Goal: Task Accomplishment & Management: Use online tool/utility

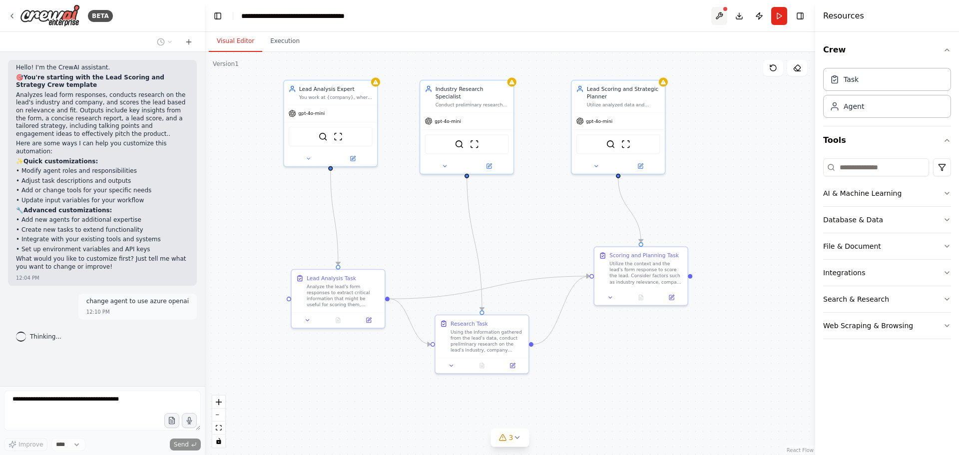
click at [718, 19] on button at bounding box center [719, 16] width 16 height 18
click at [861, 71] on div "Task" at bounding box center [887, 78] width 128 height 23
click at [854, 88] on div "Task" at bounding box center [887, 78] width 128 height 23
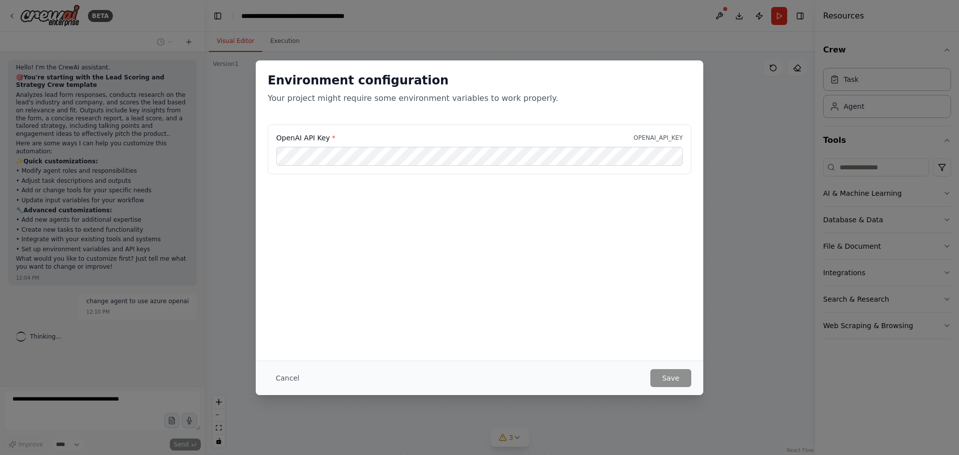
click at [679, 105] on div "Environment configuration Your project might require some environment variables…" at bounding box center [479, 92] width 447 height 64
click at [746, 84] on div "Environment configuration Your project might require some environment variables…" at bounding box center [479, 227] width 959 height 455
click at [0, 9] on div "Environment configuration Your project might require some environment variables…" at bounding box center [479, 227] width 959 height 455
click at [6, 17] on div "Environment configuration Your project might require some environment variables…" at bounding box center [479, 227] width 959 height 455
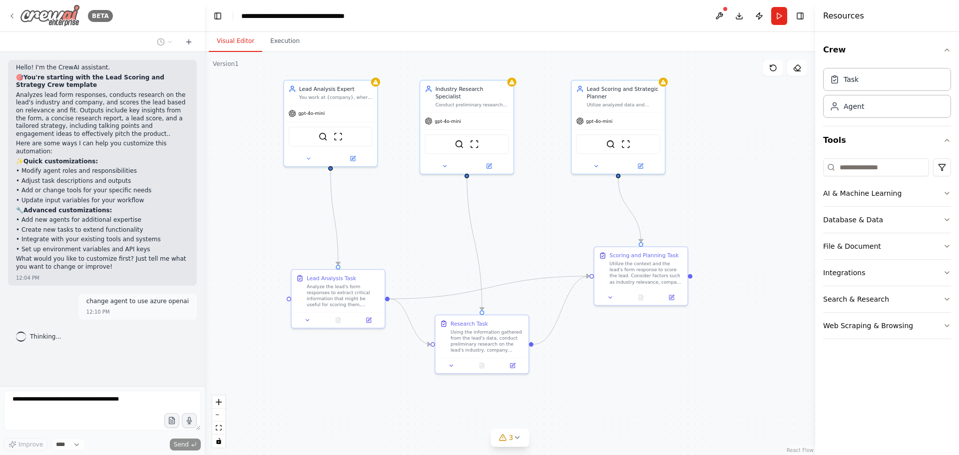
click at [10, 19] on icon at bounding box center [12, 16] width 8 height 8
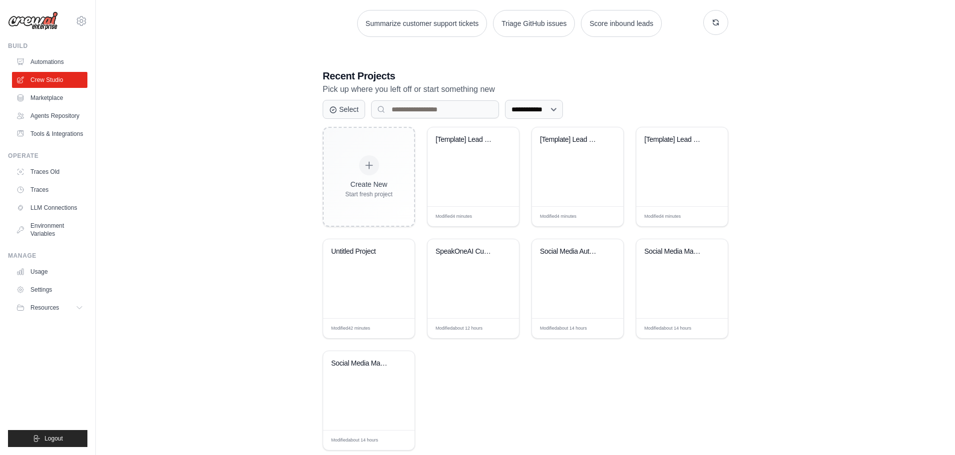
click at [835, 201] on div "**********" at bounding box center [525, 163] width 827 height 606
click at [473, 183] on div "[Template] Lead Scoring and Strateg..." at bounding box center [472, 166] width 91 height 79
click at [166, 221] on div "**********" at bounding box center [525, 163] width 827 height 606
click at [63, 130] on link "Tools & Integrations" at bounding box center [50, 134] width 75 height 16
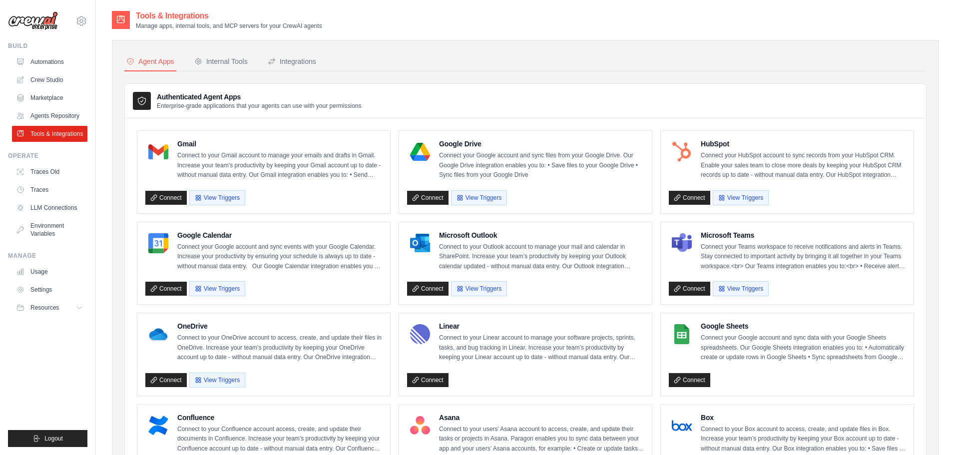
click at [314, 132] on div "Gmail Connect to your Gmail account to manage your emails and drafts in Gmail. …" at bounding box center [263, 172] width 253 height 82
click at [236, 62] on div "Internal Tools" at bounding box center [220, 61] width 53 height 10
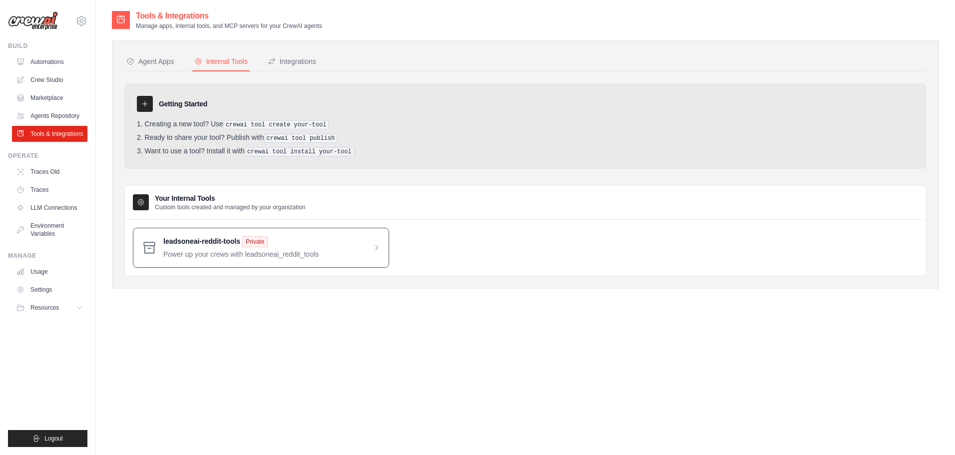
click at [277, 252] on span at bounding box center [271, 247] width 217 height 23
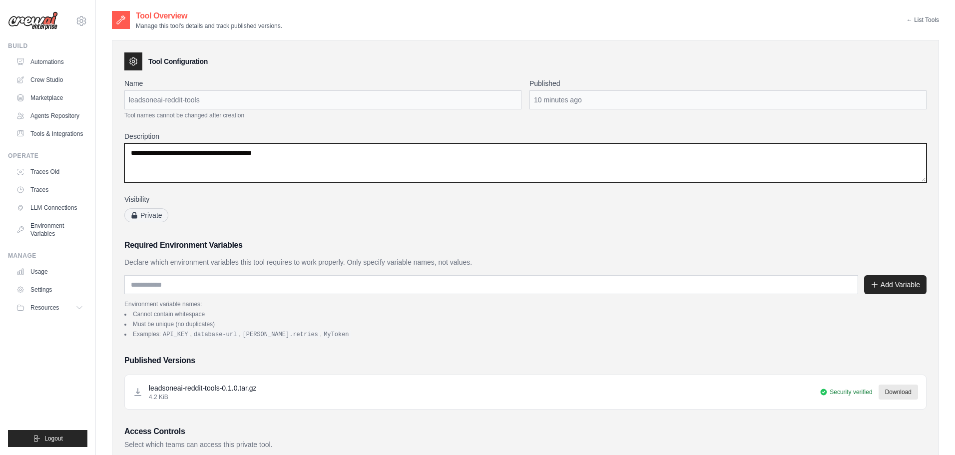
click at [386, 166] on textarea "**********" at bounding box center [525, 162] width 802 height 39
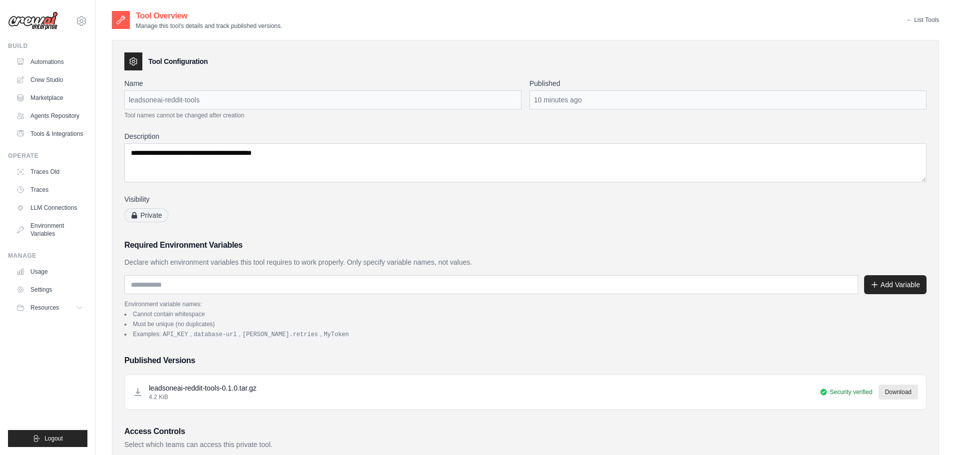
click at [388, 205] on div "Visibility Private" at bounding box center [322, 208] width 397 height 29
click at [42, 75] on link "Crew Studio" at bounding box center [50, 80] width 75 height 16
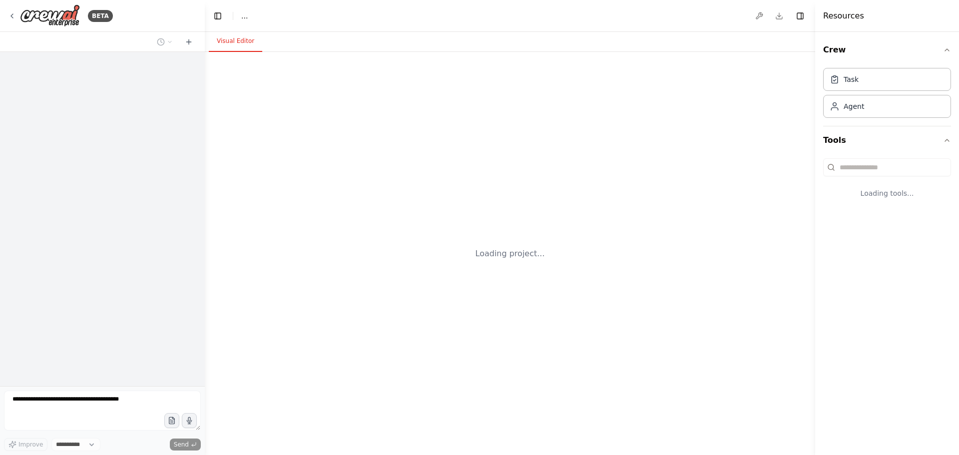
select select "****"
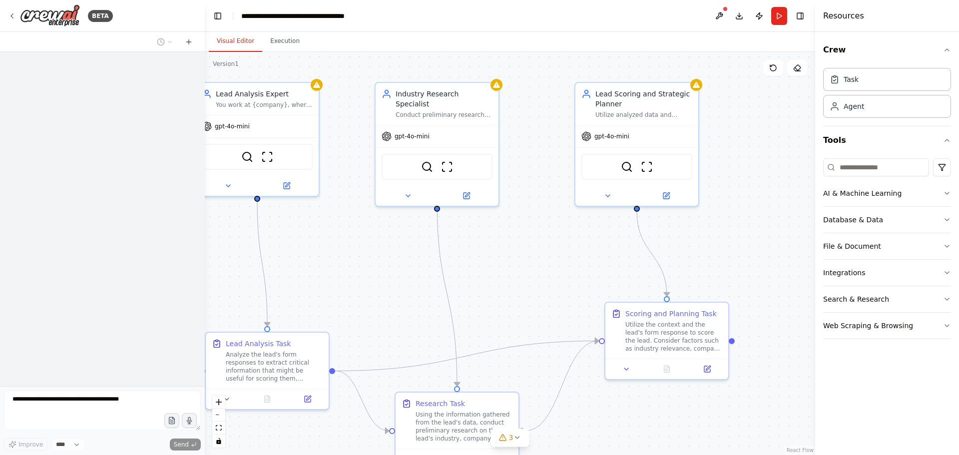
click at [525, 238] on div ".deletable-edge-delete-btn { width: 20px; height: 20px; border: 0px solid #ffff…" at bounding box center [510, 253] width 610 height 403
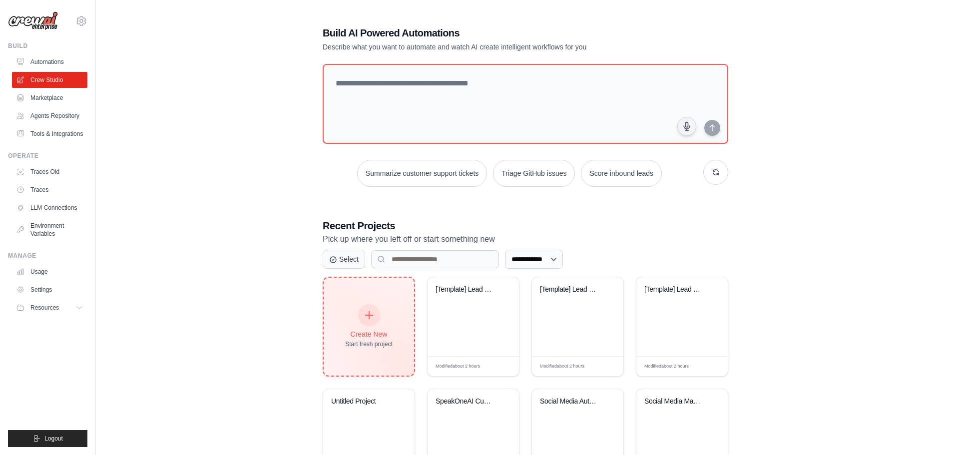
click at [339, 344] on div "Create New Start fresh project" at bounding box center [369, 327] width 90 height 98
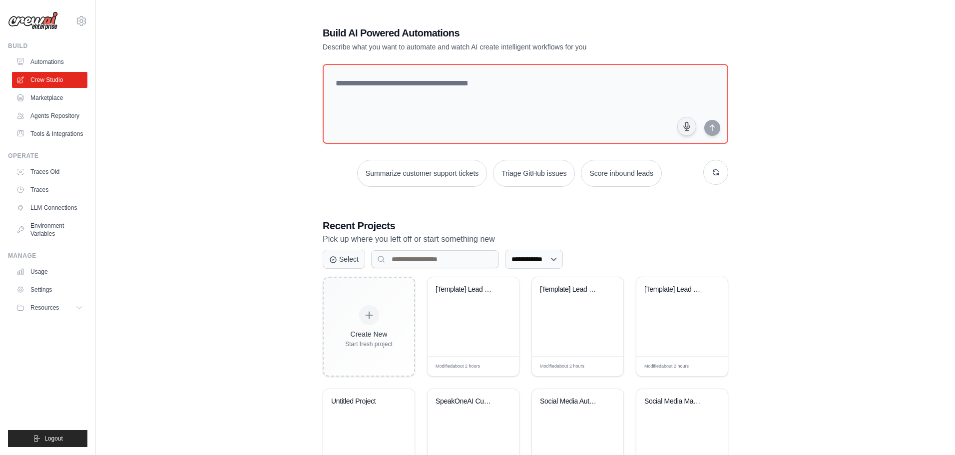
click at [222, 119] on div "**********" at bounding box center [525, 313] width 827 height 606
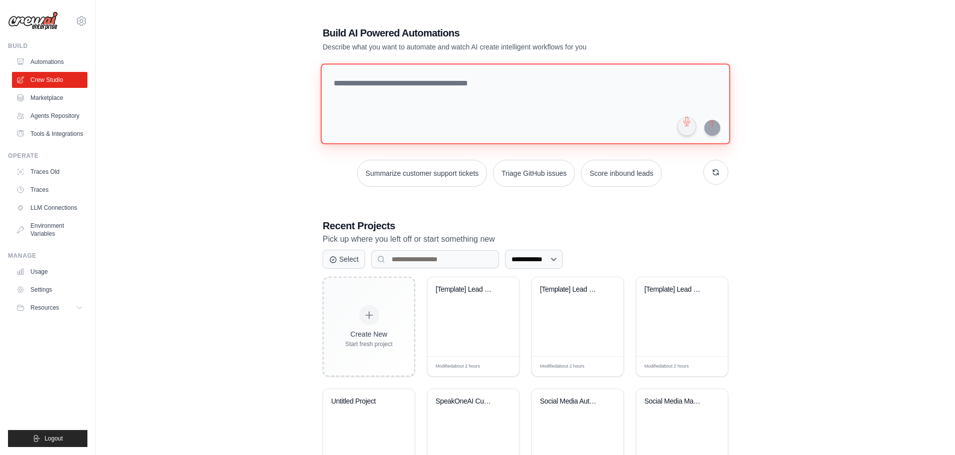
click at [446, 111] on textarea at bounding box center [525, 103] width 409 height 81
type textarea "**********"
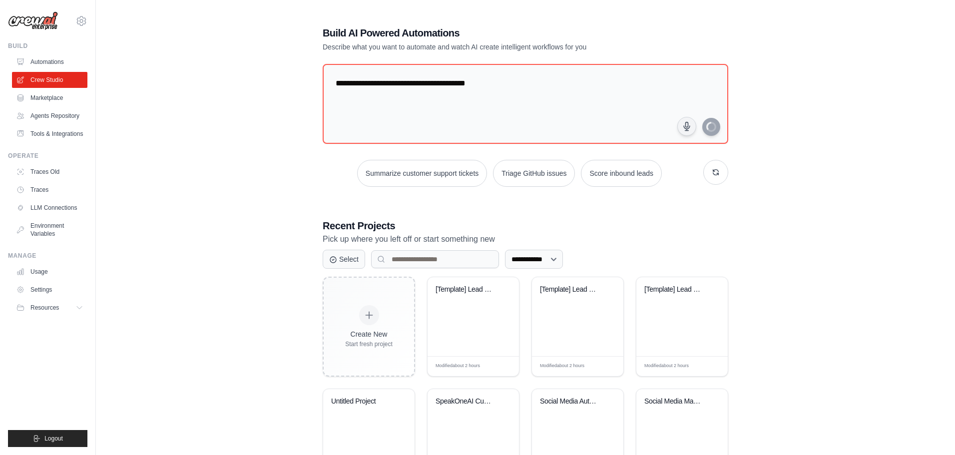
click at [322, 211] on div "**********" at bounding box center [525, 313] width 429 height 606
click at [319, 201] on div "**********" at bounding box center [525, 313] width 429 height 606
click at [55, 64] on link "Automations" at bounding box center [50, 62] width 75 height 16
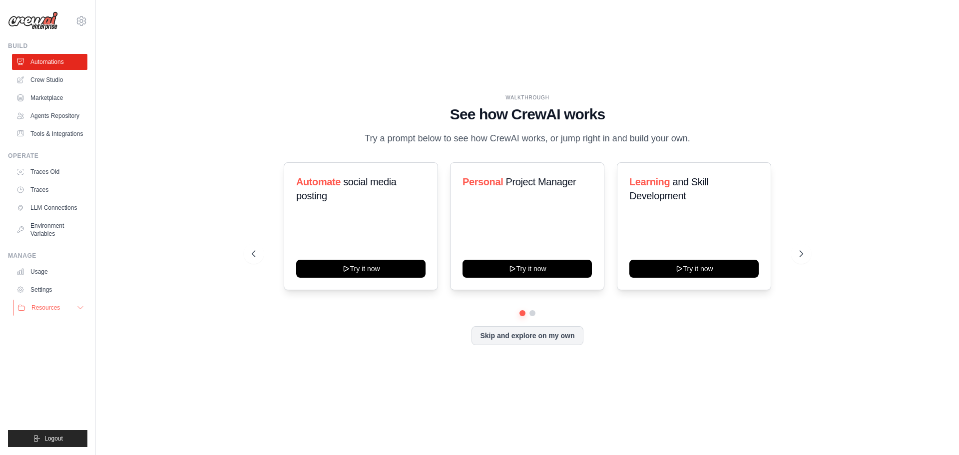
click at [68, 312] on button "Resources" at bounding box center [50, 308] width 75 height 16
click at [557, 332] on button "Skip and explore on my own" at bounding box center [526, 334] width 111 height 19
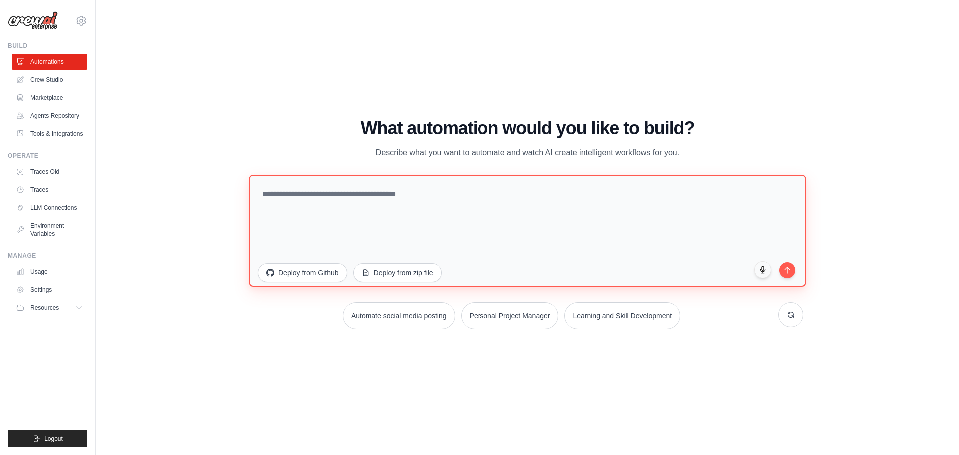
click at [539, 222] on textarea at bounding box center [527, 230] width 557 height 112
click at [782, 278] on textarea "**********" at bounding box center [527, 230] width 557 height 112
type textarea "**********"
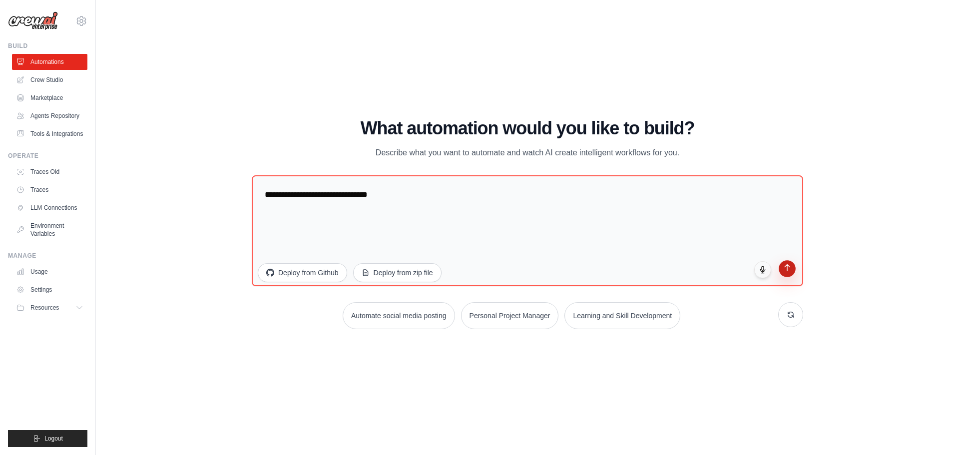
click at [783, 276] on button "submit" at bounding box center [786, 268] width 17 height 17
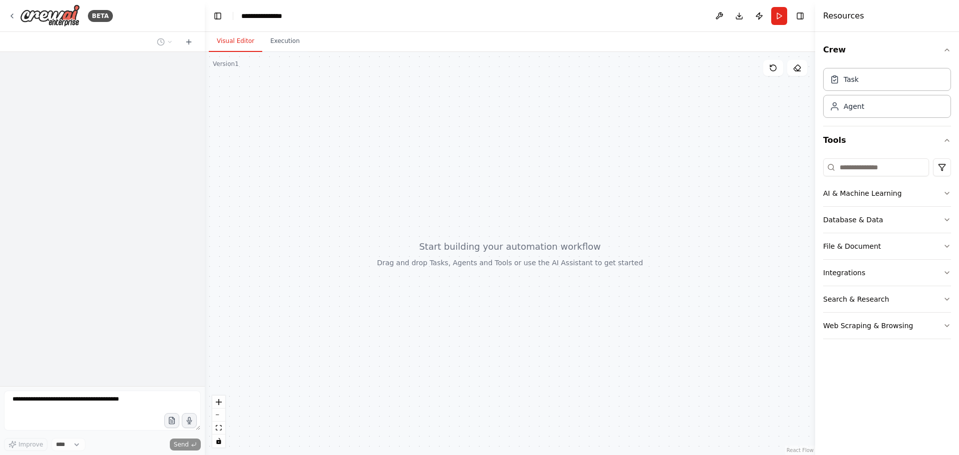
click at [521, 195] on div at bounding box center [510, 253] width 610 height 403
click at [851, 94] on div "Task Agent" at bounding box center [887, 91] width 128 height 54
click at [857, 83] on div "Task" at bounding box center [887, 78] width 128 height 23
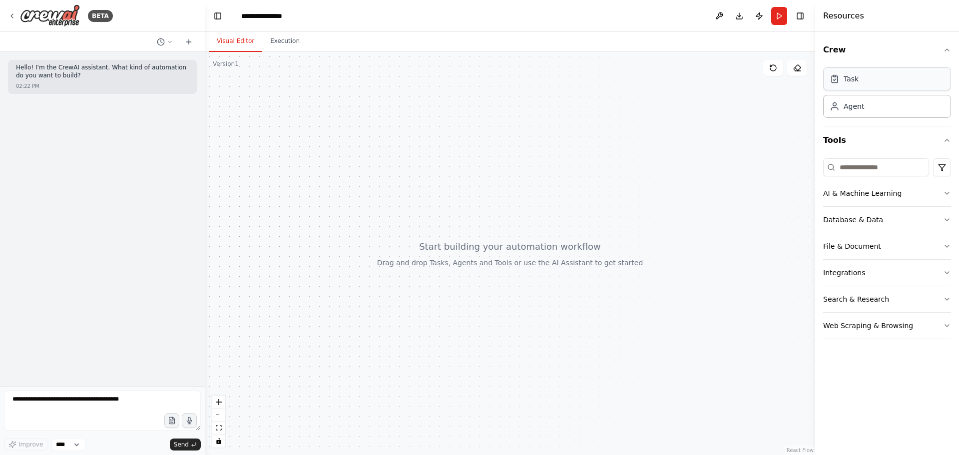
click at [857, 83] on div "Task" at bounding box center [887, 78] width 128 height 23
click at [857, 82] on div "Task" at bounding box center [887, 78] width 128 height 23
click at [890, 172] on input at bounding box center [876, 167] width 106 height 18
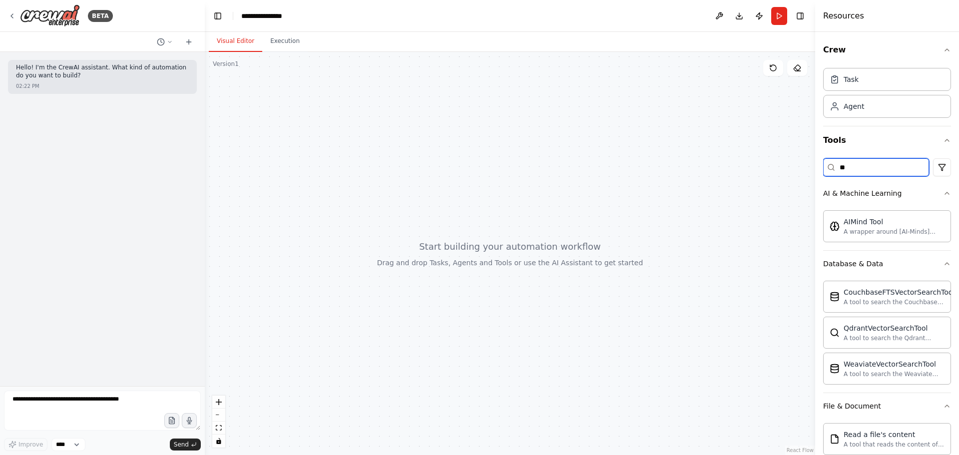
type input "*"
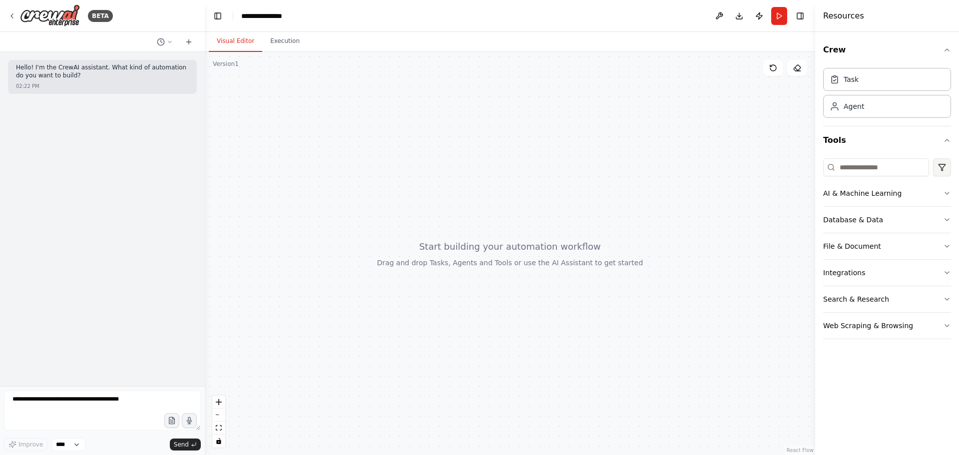
click at [939, 165] on html "**********" at bounding box center [479, 227] width 959 height 455
click at [909, 167] on html "**********" at bounding box center [479, 227] width 959 height 455
click at [595, 177] on div at bounding box center [510, 253] width 610 height 403
click at [104, 412] on textarea at bounding box center [102, 410] width 197 height 40
type textarea "**********"
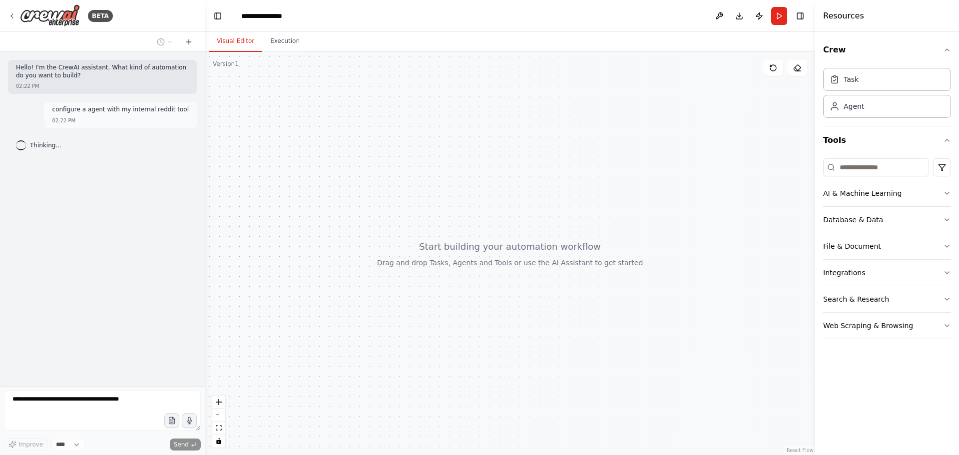
click at [108, 186] on div "Hello! I'm the CrewAI assistant. What kind of automation do you want to build? …" at bounding box center [102, 219] width 205 height 334
click at [447, 125] on div at bounding box center [510, 253] width 610 height 403
click at [9, 10] on div "BETA" at bounding box center [60, 15] width 105 height 22
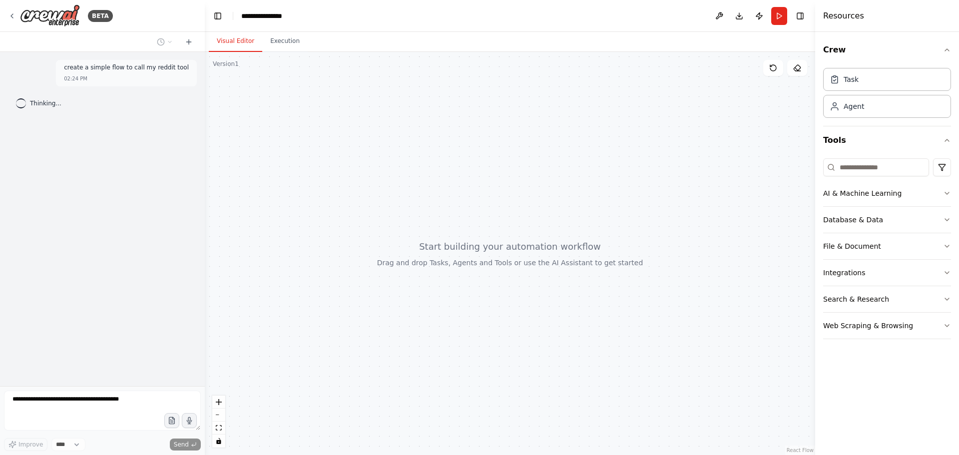
click at [706, 192] on div at bounding box center [510, 253] width 610 height 403
click at [529, 258] on div at bounding box center [510, 253] width 610 height 403
click at [162, 208] on div "create a simple flow to call my reddit tool 02:24 PM Thinking..." at bounding box center [102, 219] width 205 height 334
click at [560, 225] on div at bounding box center [510, 253] width 610 height 403
click at [878, 67] on div "Task Agent" at bounding box center [887, 91] width 128 height 54
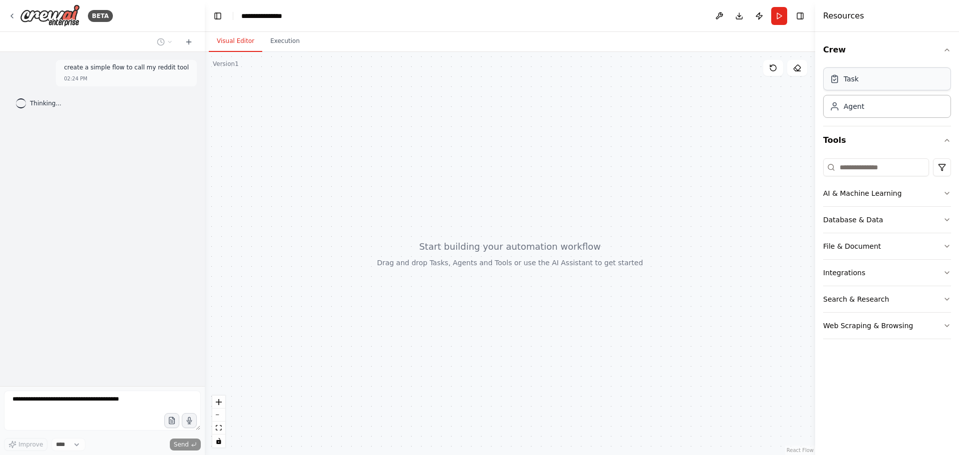
click at [877, 75] on div "Task" at bounding box center [887, 78] width 128 height 23
click at [874, 327] on div "Web Scraping & Browsing" at bounding box center [868, 326] width 90 height 10
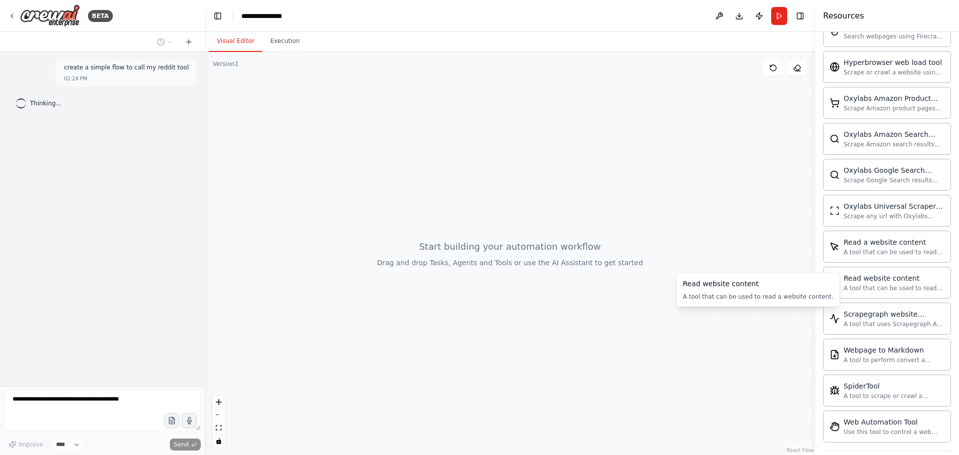
scroll to position [447, 0]
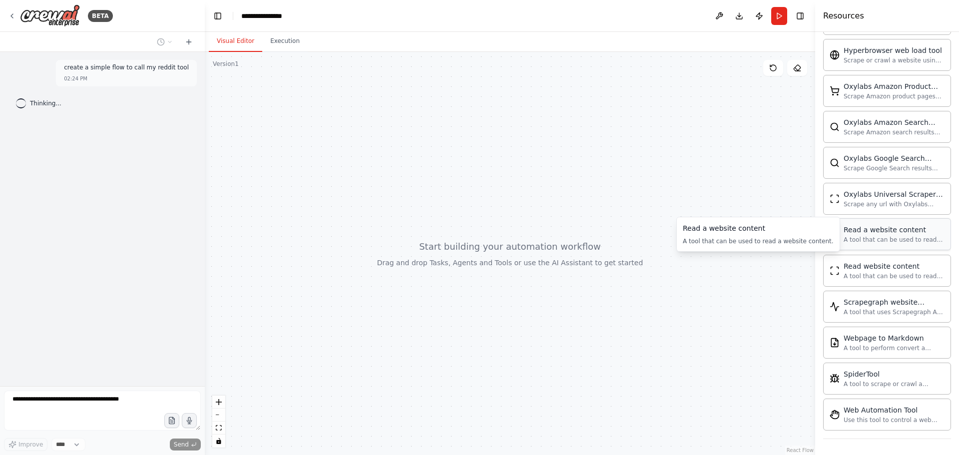
click at [855, 236] on div "A tool that can be used to read a website content." at bounding box center [893, 240] width 101 height 8
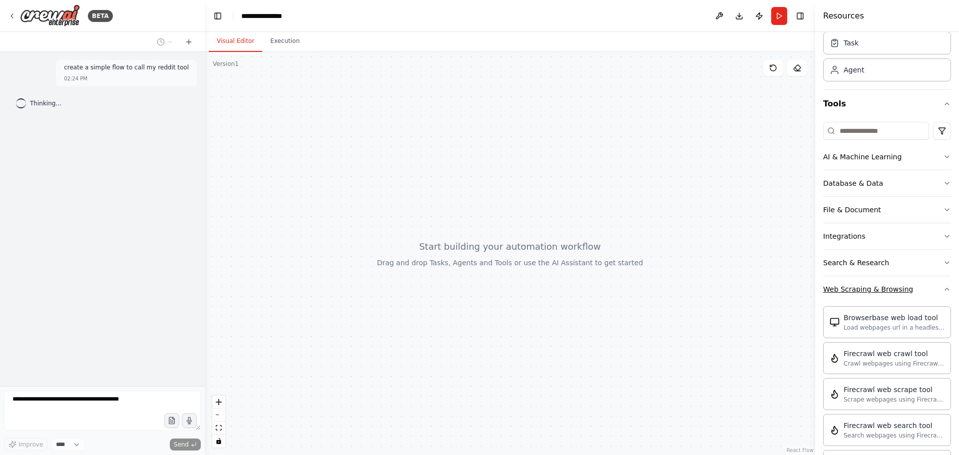
scroll to position [0, 0]
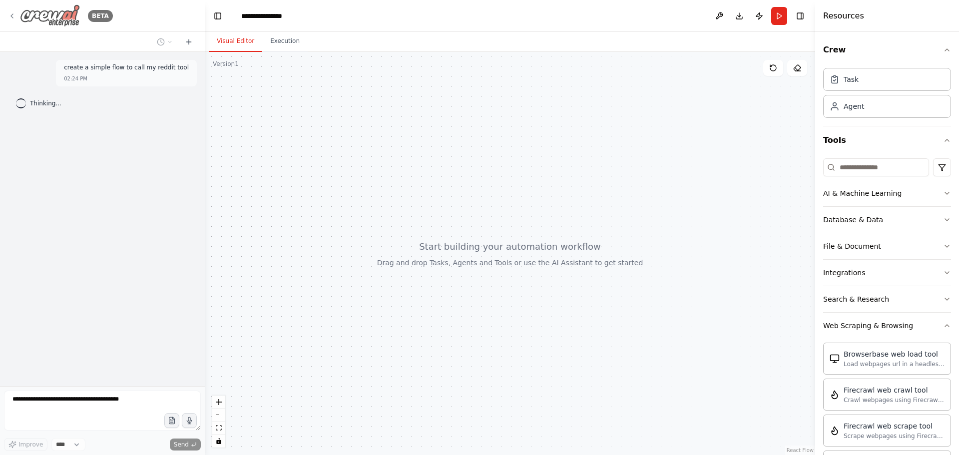
click at [78, 17] on img at bounding box center [50, 15] width 60 height 22
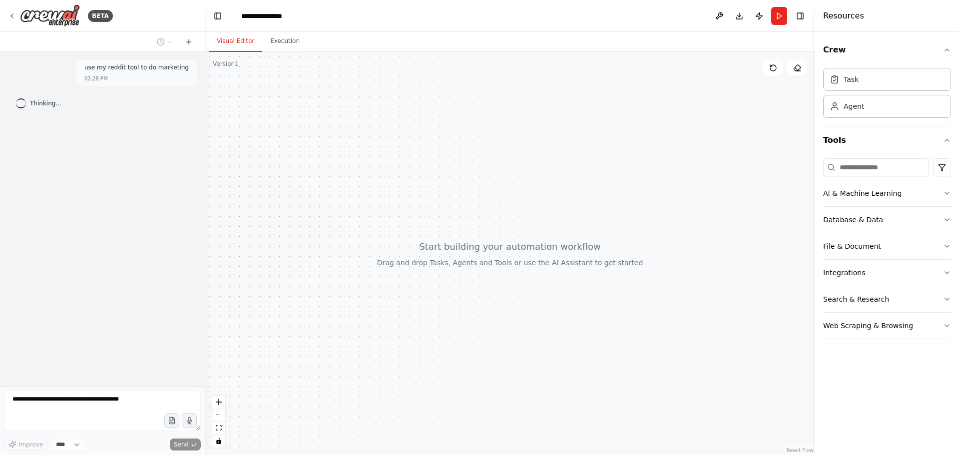
click at [527, 217] on div at bounding box center [510, 253] width 610 height 403
drag, startPoint x: 245, startPoint y: 171, endPoint x: 221, endPoint y: 174, distance: 23.6
click at [244, 171] on div at bounding box center [510, 253] width 610 height 403
click at [75, 105] on div "Thinking..." at bounding box center [102, 103] width 189 height 18
click at [675, 165] on div at bounding box center [510, 253] width 610 height 403
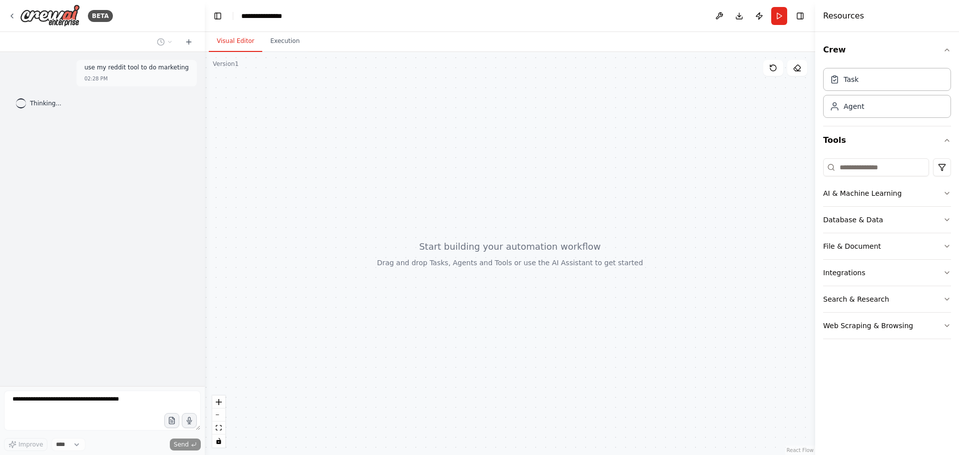
drag, startPoint x: 494, startPoint y: 201, endPoint x: 643, endPoint y: 105, distance: 176.7
click at [494, 201] on div at bounding box center [510, 253] width 610 height 403
click at [770, 71] on icon at bounding box center [773, 68] width 8 height 8
click at [486, 212] on div at bounding box center [510, 253] width 610 height 403
click at [406, 180] on div at bounding box center [510, 253] width 610 height 403
